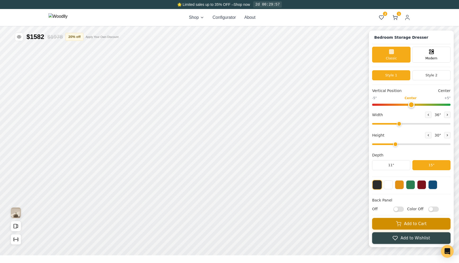
click at [384, 227] on button "Add to Cart" at bounding box center [411, 224] width 78 height 12
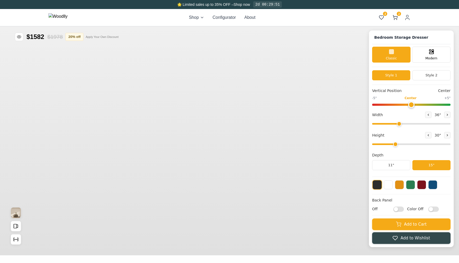
type input "36"
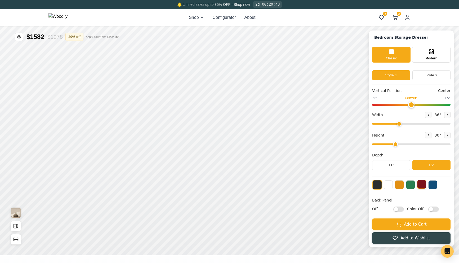
type input "4"
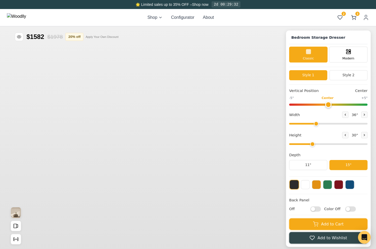
type input "36"
type input "3"
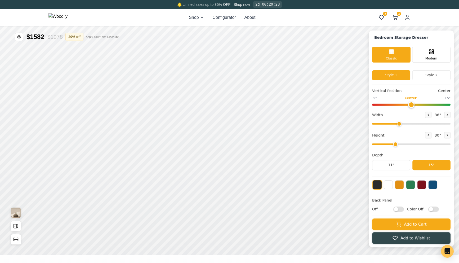
click at [214, 20] on div "Shop Configurator About" at bounding box center [222, 17] width 66 height 6
click at [213, 20] on div "Shop Configurator About" at bounding box center [222, 17] width 66 height 6
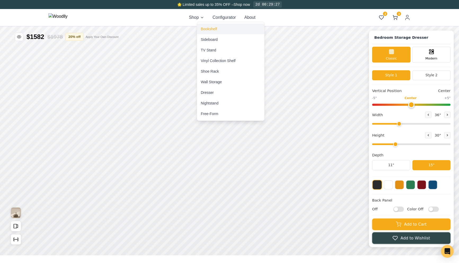
click at [212, 31] on div "Bookshelf" at bounding box center [209, 28] width 16 height 5
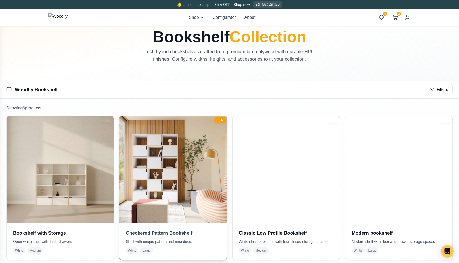
scroll to position [42, 0]
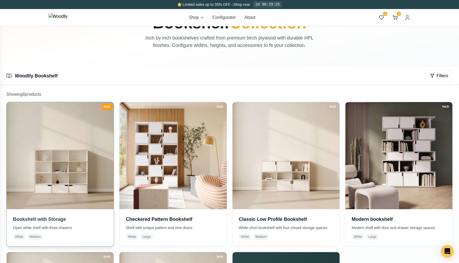
click at [92, 154] on img at bounding box center [60, 155] width 112 height 112
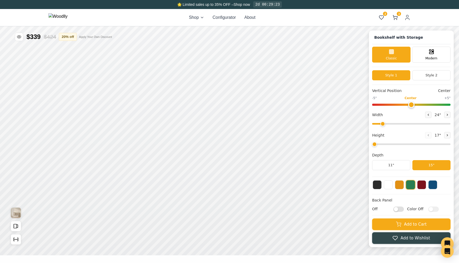
type input "57"
type input "4"
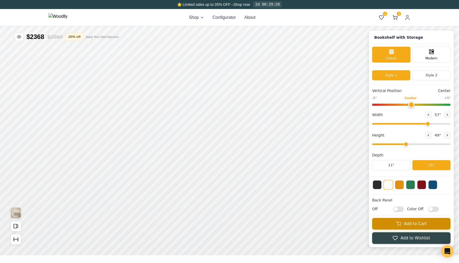
click at [376, 223] on button "Add to Cart" at bounding box center [411, 224] width 78 height 12
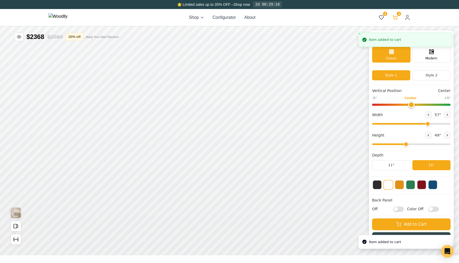
click at [376, 16] on icon at bounding box center [394, 17] width 5 height 5
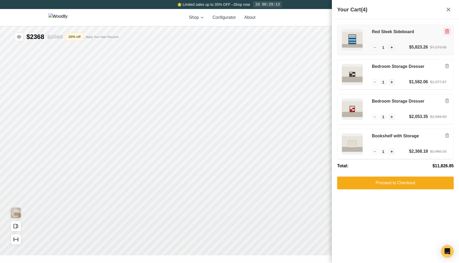
click at [376, 29] on button "Remove item" at bounding box center [446, 31] width 7 height 7
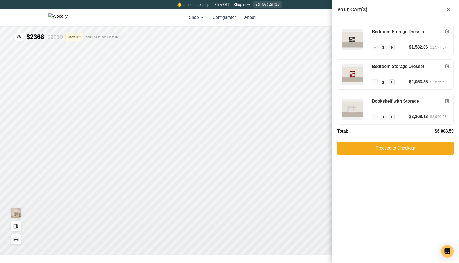
click at [376, 29] on button "Remove item" at bounding box center [446, 31] width 7 height 7
click at [376, 62] on button "Remove item" at bounding box center [446, 65] width 7 height 7
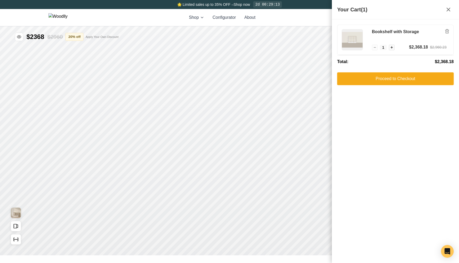
click at [376, 29] on button "Remove item" at bounding box center [446, 31] width 7 height 7
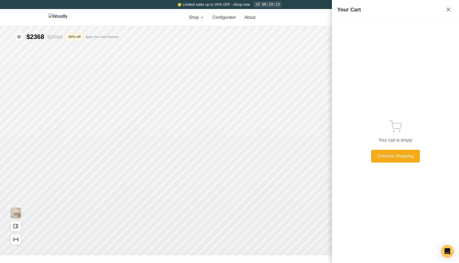
click at [376, 29] on div "Your cart is empty Continue Shopping" at bounding box center [395, 141] width 116 height 233
click at [376, 8] on icon at bounding box center [448, 9] width 6 height 6
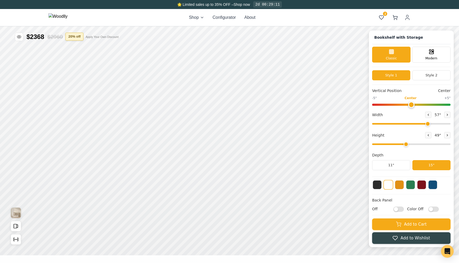
click at [83, 36] on button "20 % off" at bounding box center [74, 37] width 18 height 8
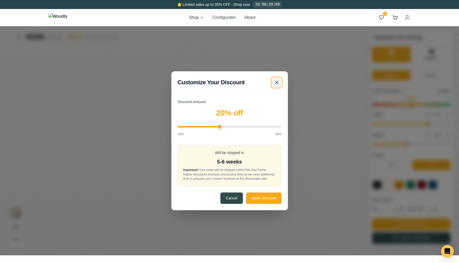
click at [275, 80] on icon at bounding box center [276, 82] width 6 height 6
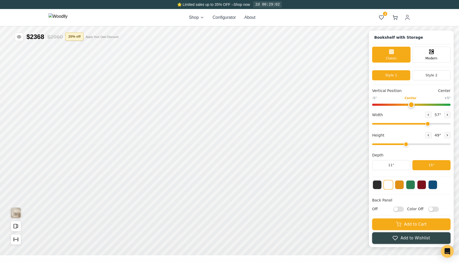
click at [83, 35] on button "20 % off" at bounding box center [74, 37] width 18 height 8
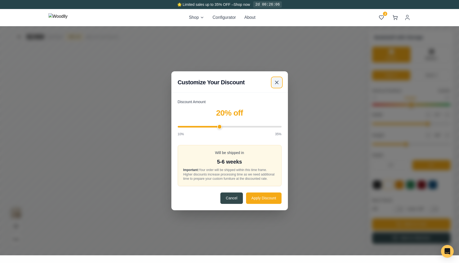
click at [273, 82] on icon at bounding box center [276, 82] width 6 height 6
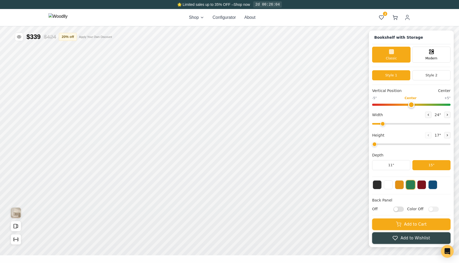
type input "57"
type input "4"
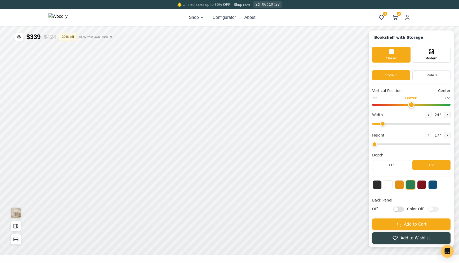
type input "57"
type input "4"
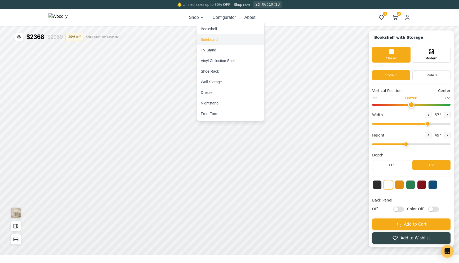
click at [209, 35] on div "Sideboard" at bounding box center [230, 39] width 67 height 11
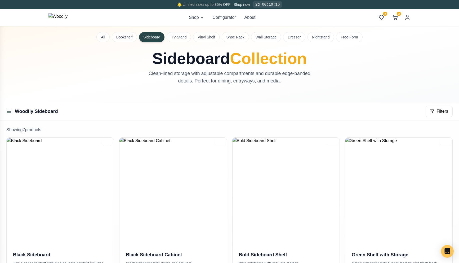
scroll to position [137, 0]
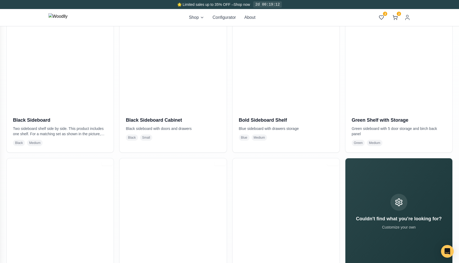
scroll to position [139, 0]
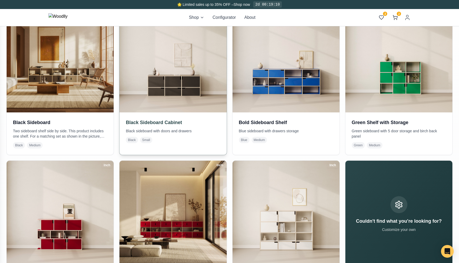
click at [212, 88] on img at bounding box center [173, 59] width 112 height 112
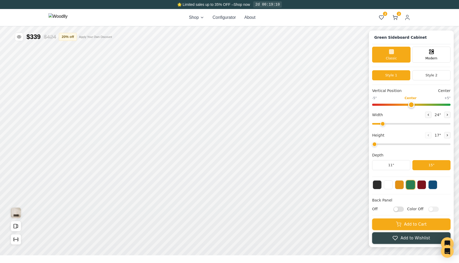
type input "54"
click at [398, 147] on div "Height 24 "" at bounding box center [411, 139] width 78 height 15
type input "3"
click at [395, 145] on input "range" at bounding box center [411, 144] width 78 height 2
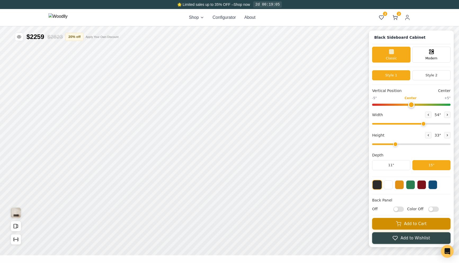
click at [384, 225] on button "Add to Cart" at bounding box center [411, 224] width 78 height 12
click at [421, 179] on div "Black Sideboard Cabinet Classic Modern Style 1 Style 2 Vertical Position Center…" at bounding box center [411, 138] width 85 height 216
click at [421, 183] on button at bounding box center [421, 184] width 9 height 9
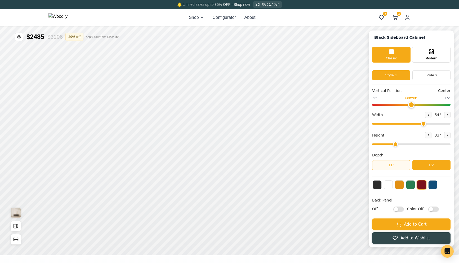
click at [397, 166] on button "11"" at bounding box center [391, 165] width 38 height 10
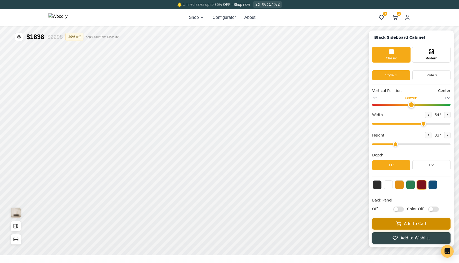
click at [393, 221] on button "Add to Cart" at bounding box center [411, 224] width 78 height 12
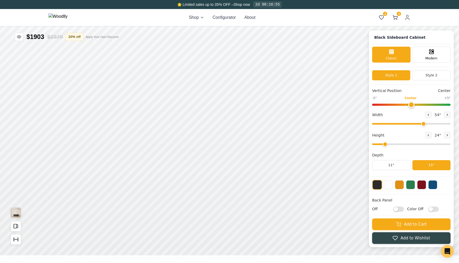
type input "54"
type input "2"
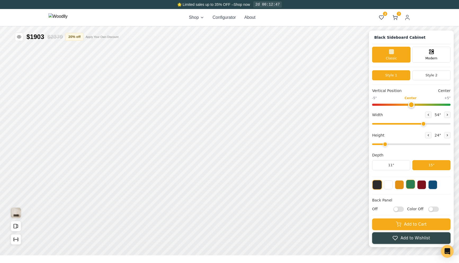
type input "54"
type input "5"
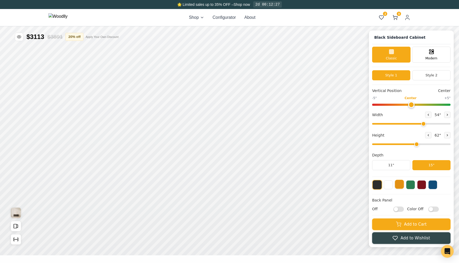
click at [395, 189] on div at bounding box center [411, 185] width 78 height 10
click at [396, 189] on button at bounding box center [399, 184] width 9 height 9
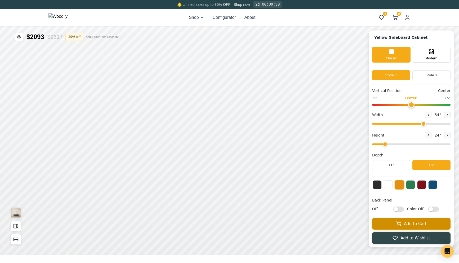
click at [391, 223] on button "Add to Cart" at bounding box center [411, 224] width 78 height 12
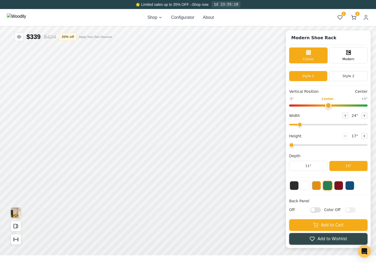
type input "47"
type input "3"
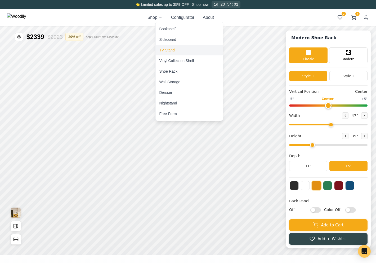
click at [172, 46] on div "TV Stand" at bounding box center [189, 50] width 67 height 11
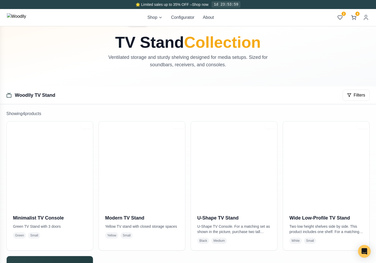
scroll to position [80, 0]
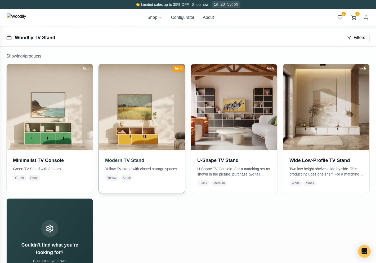
click at [153, 138] on img at bounding box center [142, 107] width 91 height 91
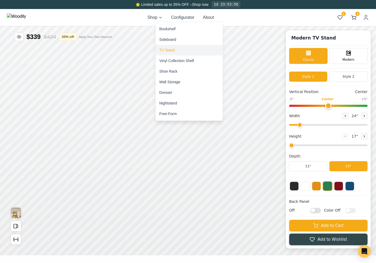
type input "52"
type input "2"
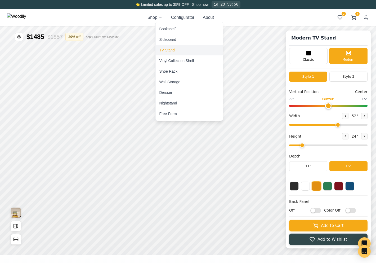
click at [175, 49] on div "TV Stand" at bounding box center [189, 50] width 67 height 11
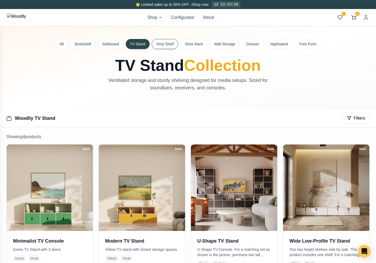
click at [165, 46] on button "Vinyl Shelf" at bounding box center [165, 44] width 26 height 10
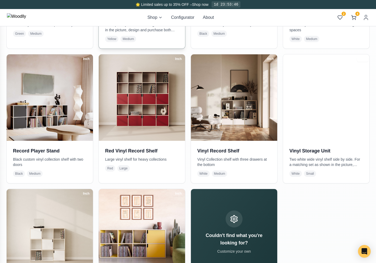
scroll to position [373, 0]
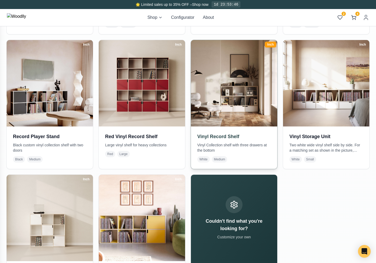
click at [220, 90] on img at bounding box center [234, 83] width 91 height 91
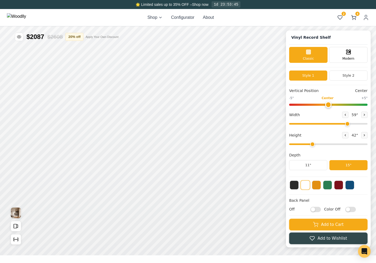
type input "59"
type input "3"
click at [154, 140] on icon at bounding box center [156, 138] width 6 height 6
click at [231, 136] on icon at bounding box center [230, 138] width 6 height 6
click at [80, 37] on button "20 % off" at bounding box center [74, 37] width 18 height 8
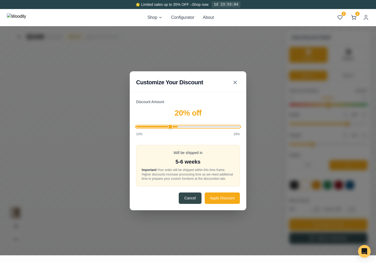
drag, startPoint x: 178, startPoint y: 124, endPoint x: 171, endPoint y: 124, distance: 6.4
type input "18"
click at [171, 126] on input "Discount Amount" at bounding box center [188, 127] width 104 height 2
click at [215, 199] on button "Apply Discount" at bounding box center [222, 197] width 35 height 11
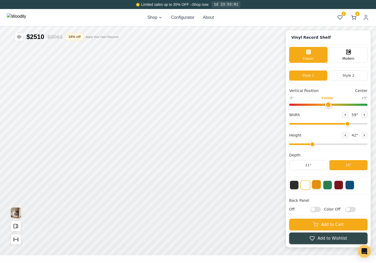
click at [316, 184] on button at bounding box center [316, 184] width 9 height 9
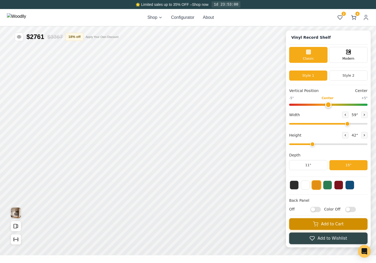
click at [311, 221] on button "Add to Cart" at bounding box center [328, 224] width 78 height 12
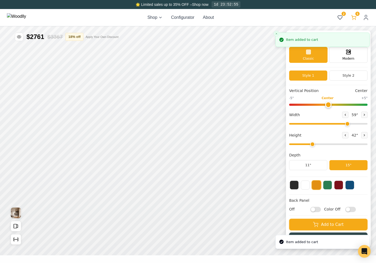
click at [353, 18] on icon at bounding box center [354, 16] width 5 height 3
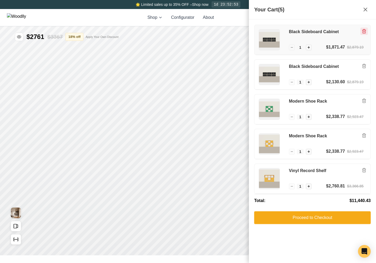
click at [365, 32] on icon "Remove item" at bounding box center [364, 31] width 5 height 5
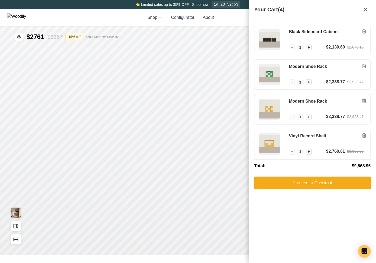
click at [365, 32] on icon "Remove item" at bounding box center [364, 31] width 5 height 5
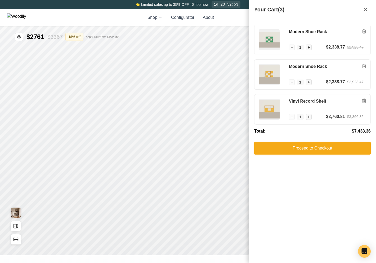
click at [365, 32] on icon "Remove item" at bounding box center [364, 31] width 5 height 5
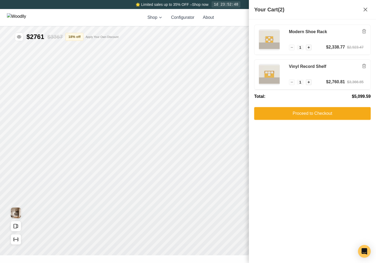
click at [365, 32] on icon "Remove item" at bounding box center [364, 31] width 5 height 5
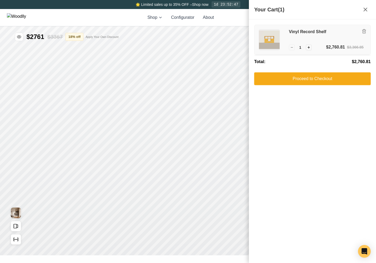
click at [348, 37] on div "Vinyl Record Shelf" at bounding box center [326, 36] width 75 height 15
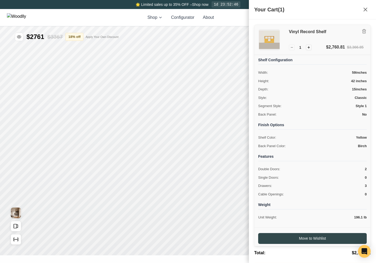
click at [348, 37] on div "Vinyl Record Shelf" at bounding box center [326, 36] width 75 height 15
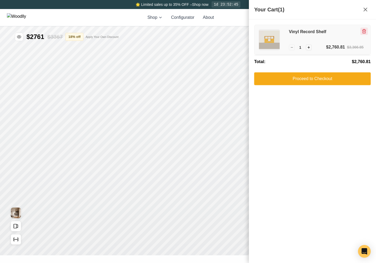
click at [365, 31] on icon "Remove item" at bounding box center [364, 31] width 5 height 5
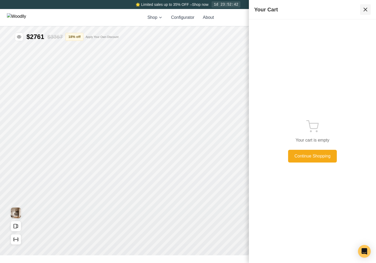
click at [370, 6] on button at bounding box center [365, 9] width 11 height 11
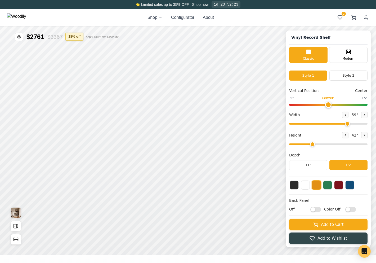
click at [80, 38] on button "18 % off" at bounding box center [74, 37] width 18 height 8
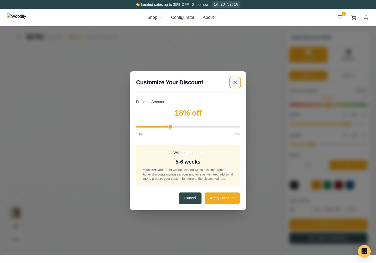
click at [233, 80] on icon at bounding box center [235, 82] width 6 height 6
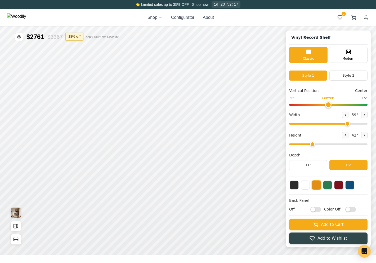
click at [77, 36] on button "18 % off" at bounding box center [74, 37] width 18 height 8
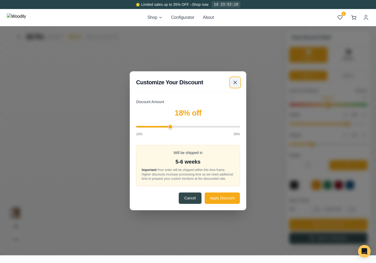
click at [233, 80] on icon at bounding box center [235, 82] width 6 height 6
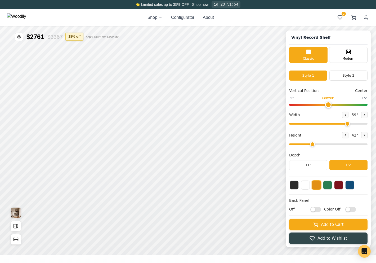
click at [80, 36] on button "18 % off" at bounding box center [74, 37] width 18 height 8
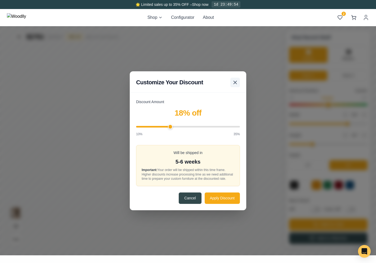
click at [235, 79] on icon at bounding box center [235, 82] width 6 height 6
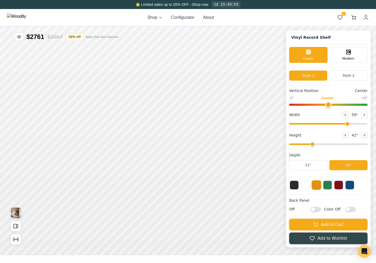
click at [26, 16] on img at bounding box center [16, 17] width 19 height 8
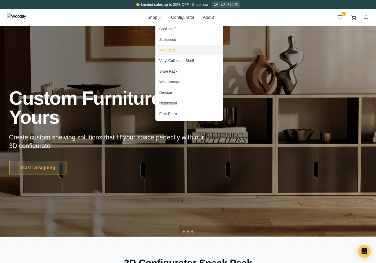
click at [166, 54] on div "TV Stand" at bounding box center [189, 50] width 67 height 11
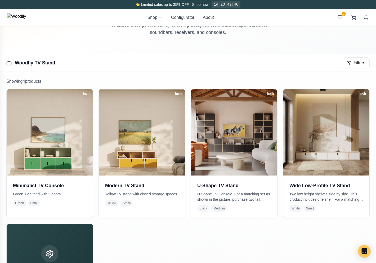
scroll to position [17, 0]
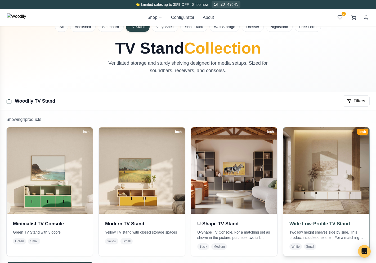
click at [304, 165] on img at bounding box center [326, 170] width 91 height 91
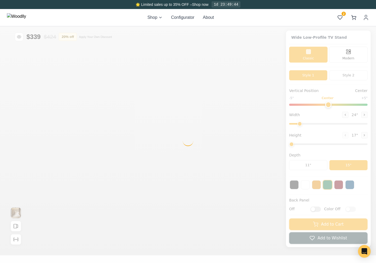
type input "54"
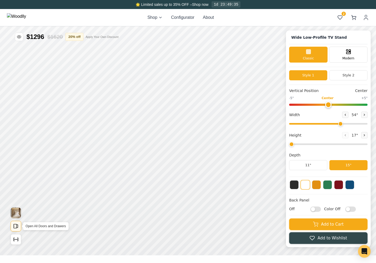
click at [20, 227] on button "Open All Doors and Drawers" at bounding box center [16, 226] width 11 height 11
click at [17, 226] on icon "Open All Doors and Drawers" at bounding box center [16, 226] width 6 height 6
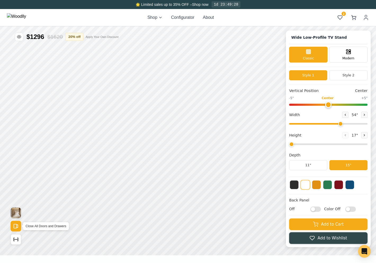
click at [17, 226] on icon "Open All Doors and Drawers" at bounding box center [16, 226] width 6 height 6
click at [17, 237] on icon "Show Dimensions" at bounding box center [16, 239] width 6 height 6
click at [348, 211] on input "Color Off" at bounding box center [350, 208] width 11 height 5
click at [348, 211] on input "Color On" at bounding box center [350, 208] width 11 height 5
checkbox input "false"
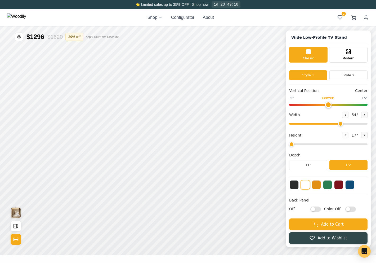
click at [314, 211] on input "Off" at bounding box center [315, 208] width 11 height 5
click at [314, 211] on input "On" at bounding box center [315, 208] width 11 height 5
click at [316, 209] on input "Off" at bounding box center [315, 208] width 11 height 5
click at [316, 209] on input "On" at bounding box center [315, 208] width 11 height 5
checkbox input "false"
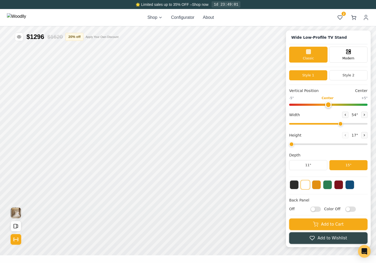
click at [352, 210] on input "Color Off" at bounding box center [350, 208] width 11 height 5
click at [352, 210] on input "Color On" at bounding box center [350, 208] width 11 height 5
checkbox input "false"
click at [318, 210] on input "Off" at bounding box center [315, 208] width 11 height 5
click at [318, 210] on input "On" at bounding box center [315, 208] width 11 height 5
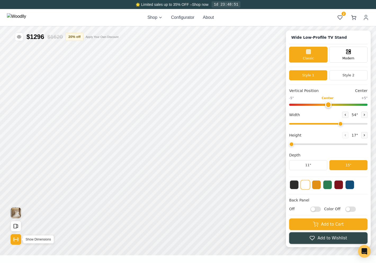
click at [13, 239] on icon "Show Dimensions" at bounding box center [16, 239] width 6 height 6
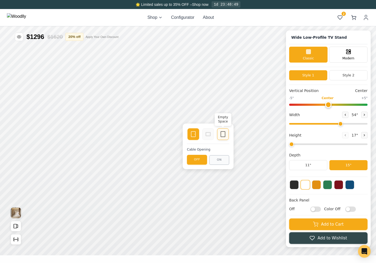
click at [223, 134] on icon at bounding box center [223, 134] width 6 height 6
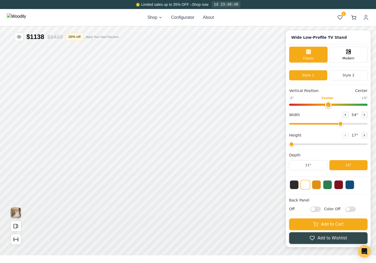
click at [313, 208] on input "Off" at bounding box center [315, 208] width 11 height 5
click at [313, 208] on input "On" at bounding box center [315, 208] width 11 height 5
click at [313, 208] on input "Off" at bounding box center [315, 208] width 11 height 5
click at [313, 208] on input "On" at bounding box center [315, 208] width 11 height 5
click at [313, 208] on input "Off" at bounding box center [315, 208] width 11 height 5
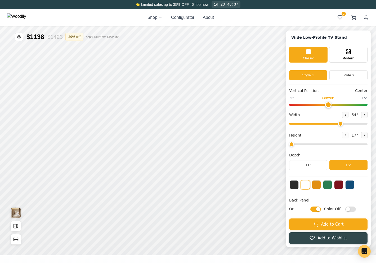
click at [313, 208] on input "On" at bounding box center [315, 208] width 11 height 5
checkbox input "false"
click at [347, 209] on input "Color Off" at bounding box center [350, 208] width 11 height 5
click at [347, 209] on input "Color On" at bounding box center [350, 208] width 11 height 5
click at [347, 209] on input "Color Off" at bounding box center [350, 208] width 11 height 5
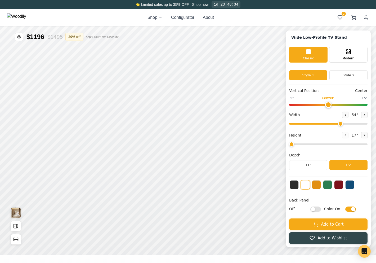
click at [347, 209] on input "Color On" at bounding box center [350, 208] width 11 height 5
checkbox input "false"
click at [316, 210] on input "Off" at bounding box center [315, 208] width 11 height 5
checkbox input "true"
click at [350, 209] on input "Color Off" at bounding box center [350, 208] width 11 height 5
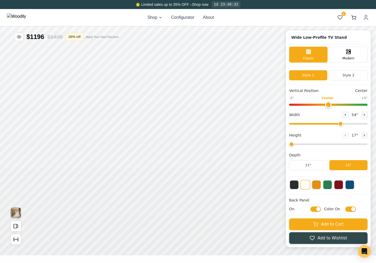
click at [350, 209] on input "Color On" at bounding box center [350, 208] width 11 height 5
checkbox input "false"
click at [319, 209] on input "On" at bounding box center [315, 208] width 11 height 5
checkbox input "false"
type input "2"
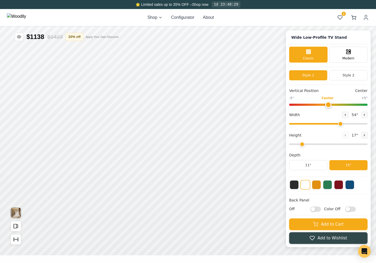
click at [306, 145] on input "range" at bounding box center [328, 144] width 78 height 2
click at [315, 210] on input "Off" at bounding box center [315, 208] width 11 height 5
click at [315, 210] on input "On" at bounding box center [315, 208] width 11 height 5
click at [315, 210] on input "Off" at bounding box center [315, 208] width 11 height 5
click at [315, 210] on input "On" at bounding box center [315, 208] width 11 height 5
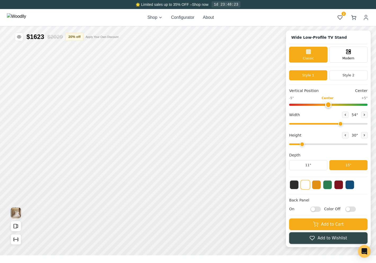
checkbox input "false"
click at [346, 135] on icon at bounding box center [345, 134] width 3 height 3
type input "1"
click at [316, 210] on input "Off" at bounding box center [315, 208] width 11 height 5
click at [316, 210] on input "On" at bounding box center [315, 208] width 11 height 5
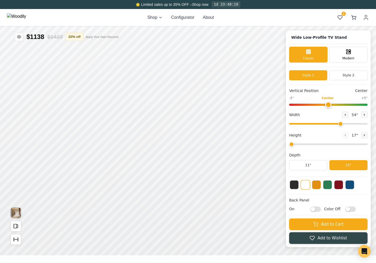
checkbox input "false"
drag, startPoint x: 341, startPoint y: 124, endPoint x: 374, endPoint y: 124, distance: 33.4
type input "72"
click at [367, 124] on input "range" at bounding box center [328, 124] width 78 height 2
click at [317, 209] on input "Off" at bounding box center [315, 208] width 11 height 5
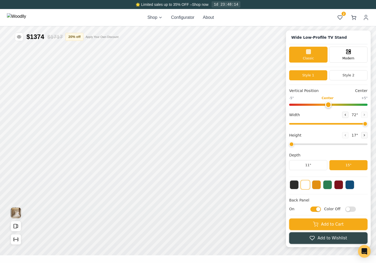
click at [317, 209] on input "On" at bounding box center [315, 208] width 11 height 5
checkbox input "false"
click at [344, 114] on icon at bounding box center [345, 114] width 3 height 3
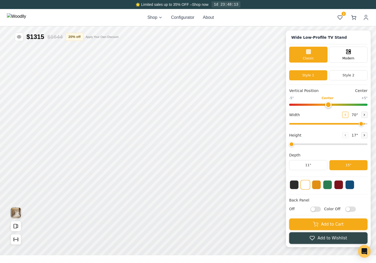
click at [344, 114] on icon at bounding box center [345, 114] width 3 height 3
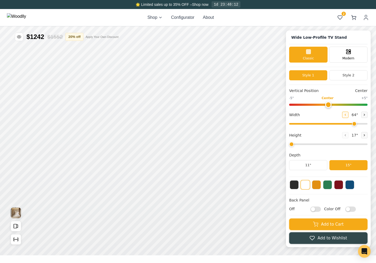
click at [344, 114] on icon at bounding box center [345, 114] width 3 height 3
type input "62"
click at [313, 210] on input "Off" at bounding box center [315, 208] width 11 height 5
click at [313, 210] on input "On" at bounding box center [315, 208] width 11 height 5
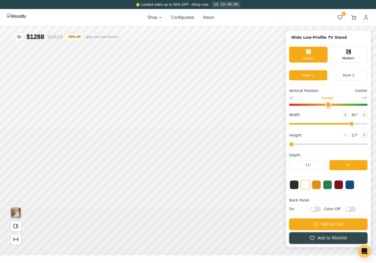
checkbox input "false"
drag, startPoint x: 353, startPoint y: 123, endPoint x: 337, endPoint y: 124, distance: 16.2
type input "51"
click at [337, 124] on input "range" at bounding box center [328, 124] width 78 height 2
click at [314, 211] on input "Off" at bounding box center [315, 208] width 11 height 5
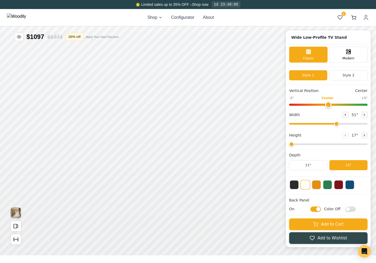
click at [314, 211] on input "On" at bounding box center [315, 208] width 11 height 5
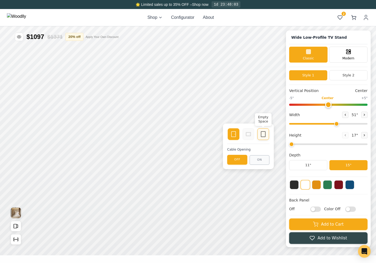
click at [260, 131] on icon at bounding box center [263, 134] width 6 height 6
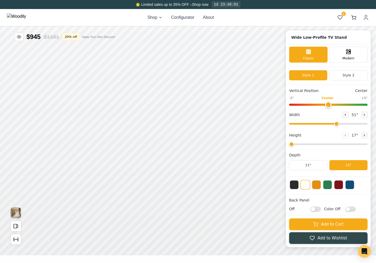
click at [315, 208] on input "Off" at bounding box center [315, 208] width 11 height 5
click at [315, 208] on input "On" at bounding box center [315, 208] width 11 height 5
click at [315, 208] on input "Off" at bounding box center [315, 208] width 11 height 5
click at [315, 208] on input "On" at bounding box center [315, 208] width 11 height 5
click at [191, 134] on icon at bounding box center [193, 134] width 6 height 6
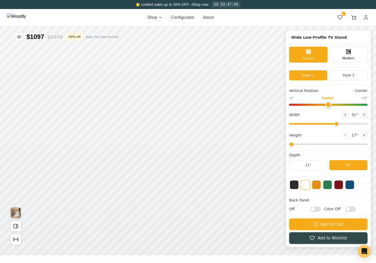
click at [316, 208] on input "Off" at bounding box center [315, 208] width 11 height 5
click at [316, 208] on input "On" at bounding box center [315, 208] width 11 height 5
checkbox input "false"
click at [363, 116] on icon at bounding box center [364, 114] width 3 height 3
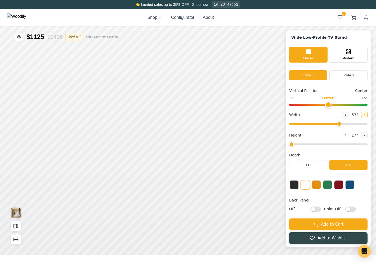
click at [363, 116] on icon at bounding box center [364, 114] width 3 height 3
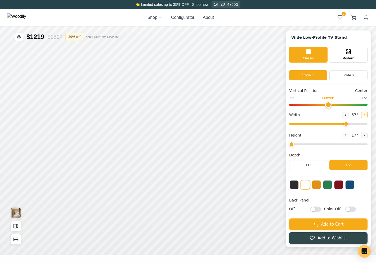
click at [363, 116] on icon at bounding box center [364, 114] width 3 height 3
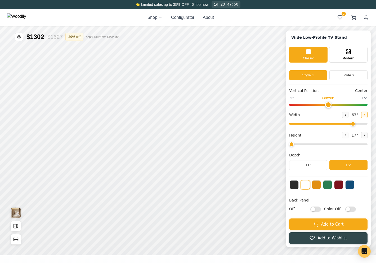
click at [363, 116] on icon at bounding box center [364, 114] width 3 height 3
click at [345, 115] on icon at bounding box center [345, 114] width 3 height 3
type input "63"
click at [316, 208] on input "Off" at bounding box center [315, 208] width 11 height 5
click at [316, 208] on input "On" at bounding box center [315, 208] width 11 height 5
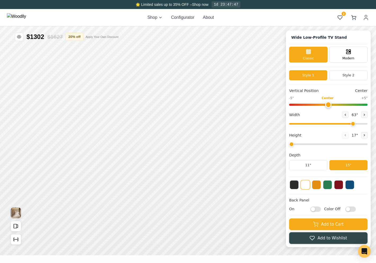
checkbox input "false"
click at [365, 115] on icon at bounding box center [364, 114] width 3 height 3
type input "64"
click at [317, 210] on input "Off" at bounding box center [315, 208] width 11 height 5
click at [317, 210] on input "On" at bounding box center [315, 208] width 11 height 5
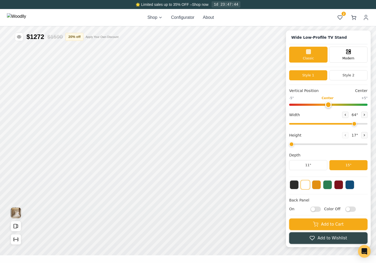
checkbox input "false"
click at [364, 134] on icon at bounding box center [364, 134] width 3 height 3
type input "2"
click at [144, 114] on icon at bounding box center [142, 116] width 6 height 6
click at [175, 115] on icon at bounding box center [176, 116] width 6 height 6
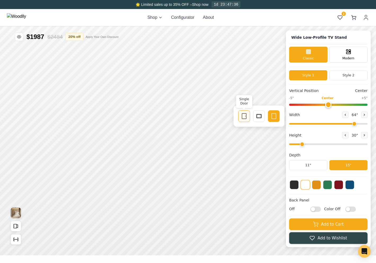
click at [243, 115] on icon at bounding box center [244, 116] width 6 height 6
click at [315, 208] on input "Off" at bounding box center [315, 208] width 11 height 5
click at [315, 208] on input "On" at bounding box center [315, 208] width 11 height 5
checkbox input "false"
click at [345, 136] on icon at bounding box center [345, 134] width 3 height 3
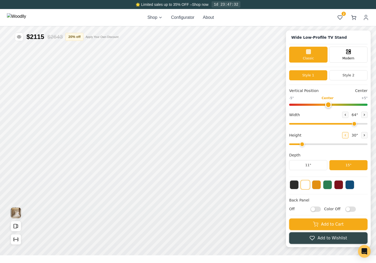
type input "1"
click at [316, 207] on input "Off" at bounding box center [315, 208] width 11 height 5
click at [316, 207] on input "On" at bounding box center [315, 208] width 11 height 5
checkbox input "false"
click at [348, 115] on button at bounding box center [345, 114] width 6 height 6
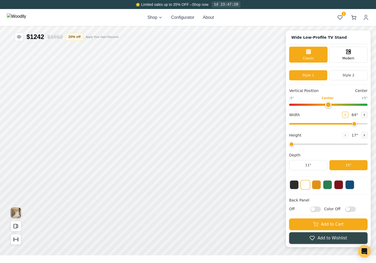
type input "63"
click at [315, 209] on input "Off" at bounding box center [315, 208] width 11 height 5
click at [315, 209] on input "On" at bounding box center [315, 208] width 11 height 5
checkbox input "false"
click at [363, 136] on icon at bounding box center [364, 134] width 3 height 3
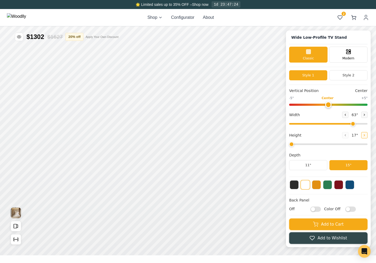
type input "2"
click at [318, 210] on input "Off" at bounding box center [315, 208] width 11 height 5
click at [318, 210] on input "On" at bounding box center [315, 208] width 11 height 5
checkbox input "false"
click at [365, 137] on icon at bounding box center [364, 134] width 3 height 3
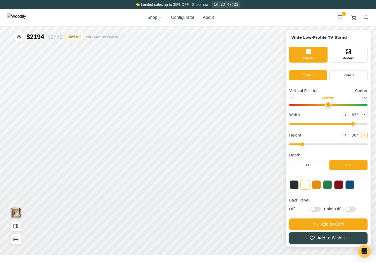
type input "3"
click at [317, 209] on input "Off" at bounding box center [315, 208] width 11 height 5
click at [317, 209] on input "On" at bounding box center [315, 208] width 11 height 5
click at [194, 106] on icon at bounding box center [193, 105] width 6 height 6
click at [157, 104] on icon at bounding box center [154, 105] width 6 height 6
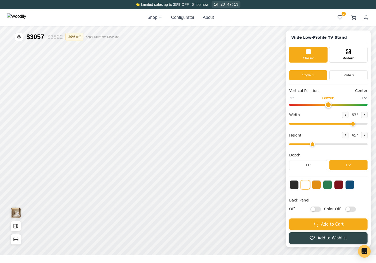
click at [316, 210] on input "Off" at bounding box center [315, 208] width 11 height 5
click at [316, 210] on input "On" at bounding box center [315, 208] width 11 height 5
checkbox input "false"
click at [345, 134] on icon at bounding box center [345, 134] width 3 height 3
type input "2"
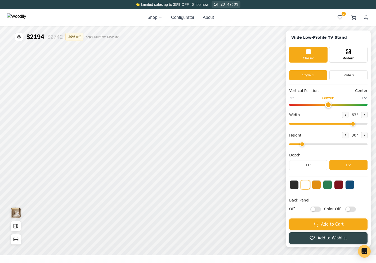
click at [314, 209] on input "Off" at bounding box center [315, 208] width 11 height 5
click at [314, 209] on input "On" at bounding box center [315, 208] width 11 height 5
checkbox input "false"
drag, startPoint x: 353, startPoint y: 124, endPoint x: 374, endPoint y: 124, distance: 20.7
type input "72"
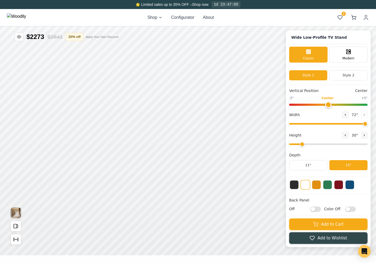
click at [367, 124] on input "range" at bounding box center [328, 124] width 78 height 2
click at [313, 210] on input "Off" at bounding box center [315, 208] width 11 height 5
click at [313, 210] on input "On" at bounding box center [315, 208] width 11 height 5
checkbox input "false"
click at [345, 133] on button at bounding box center [345, 135] width 6 height 6
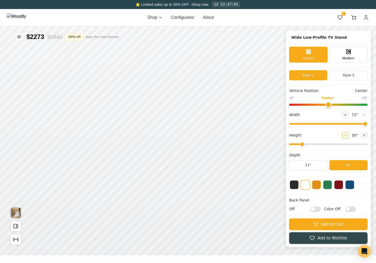
type input "1"
click at [319, 210] on input "Off" at bounding box center [315, 208] width 11 height 5
click at [319, 210] on input "On" at bounding box center [315, 208] width 11 height 5
checkbox input "false"
drag, startPoint x: 330, startPoint y: 123, endPoint x: 320, endPoint y: 122, distance: 10.4
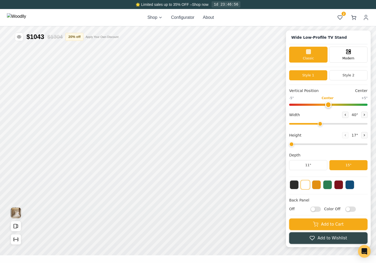
type input "39"
click at [320, 123] on input "range" at bounding box center [328, 124] width 78 height 2
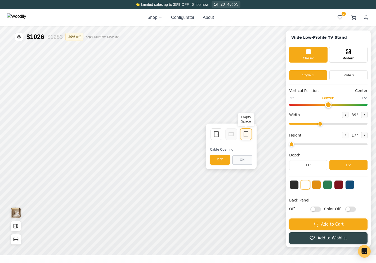
click at [245, 135] on icon at bounding box center [246, 134] width 6 height 6
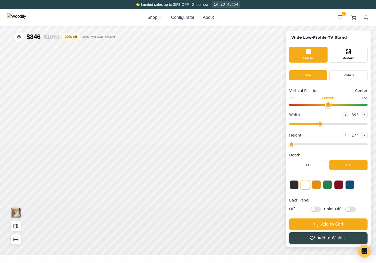
click at [315, 208] on input "Off" at bounding box center [315, 208] width 11 height 5
click at [315, 208] on input "On" at bounding box center [315, 208] width 11 height 5
checkbox input "false"
click at [364, 137] on button at bounding box center [364, 135] width 6 height 6
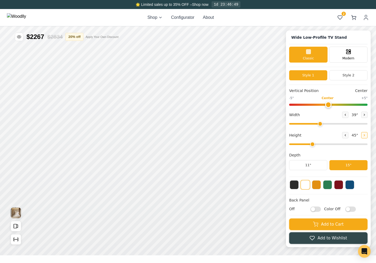
click at [364, 136] on icon at bounding box center [364, 134] width 3 height 3
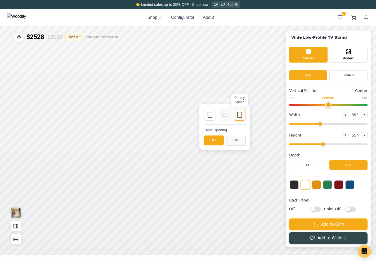
click at [240, 114] on icon at bounding box center [239, 114] width 6 height 6
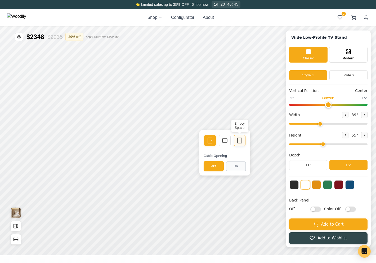
click at [243, 142] on div "Empty Space" at bounding box center [240, 140] width 12 height 12
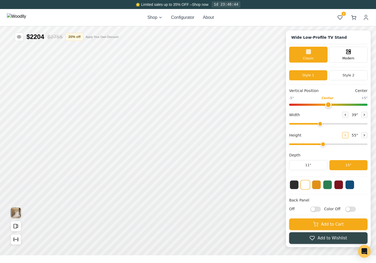
click at [346, 137] on button at bounding box center [345, 135] width 6 height 6
type input "3"
click at [316, 209] on input "Off" at bounding box center [315, 208] width 11 height 5
click at [316, 209] on input "On" at bounding box center [315, 208] width 11 height 5
checkbox input "false"
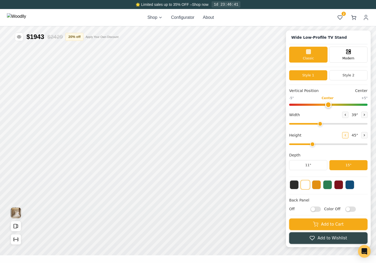
click at [345, 136] on icon at bounding box center [345, 134] width 3 height 3
type input "2"
click at [315, 209] on input "Off" at bounding box center [315, 208] width 11 height 5
click at [315, 209] on input "On" at bounding box center [315, 208] width 11 height 5
checkbox input "false"
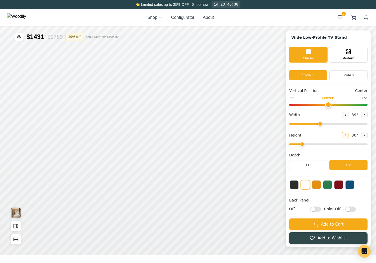
click at [347, 137] on button at bounding box center [345, 135] width 6 height 6
type input "1"
click at [316, 207] on input "Off" at bounding box center [315, 208] width 11 height 5
click at [316, 207] on input "On" at bounding box center [315, 208] width 11 height 5
checkbox input "false"
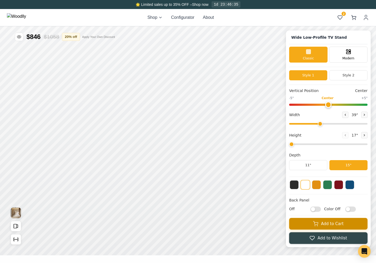
click at [307, 224] on button "Add to Cart" at bounding box center [328, 224] width 78 height 12
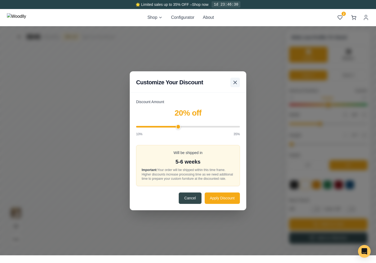
click at [236, 82] on icon at bounding box center [235, 82] width 6 height 6
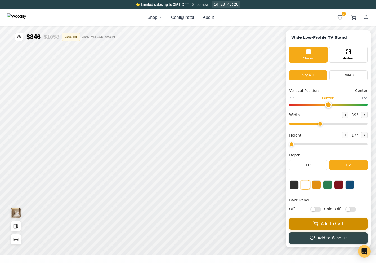
click at [298, 222] on button "Add to Cart" at bounding box center [328, 224] width 78 height 12
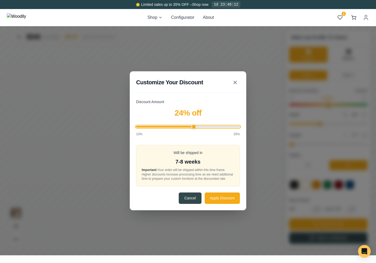
drag, startPoint x: 179, startPoint y: 124, endPoint x: 194, endPoint y: 124, distance: 15.1
type input "24"
click at [194, 126] on input "Discount Amount" at bounding box center [188, 127] width 104 height 2
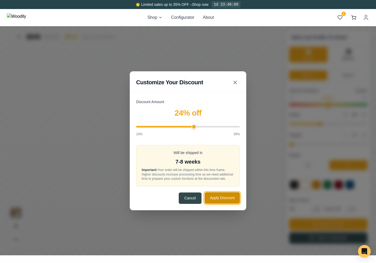
click at [216, 199] on button "Apply Discount" at bounding box center [222, 197] width 35 height 11
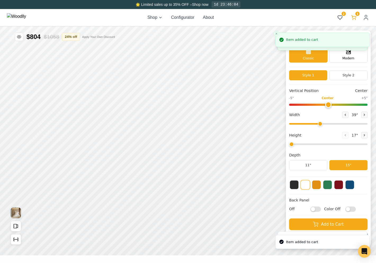
click at [354, 17] on icon at bounding box center [353, 17] width 5 height 5
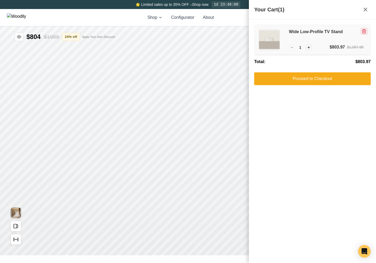
click at [362, 32] on icon "Remove item" at bounding box center [364, 31] width 5 height 5
